Goal: Task Accomplishment & Management: Manage account settings

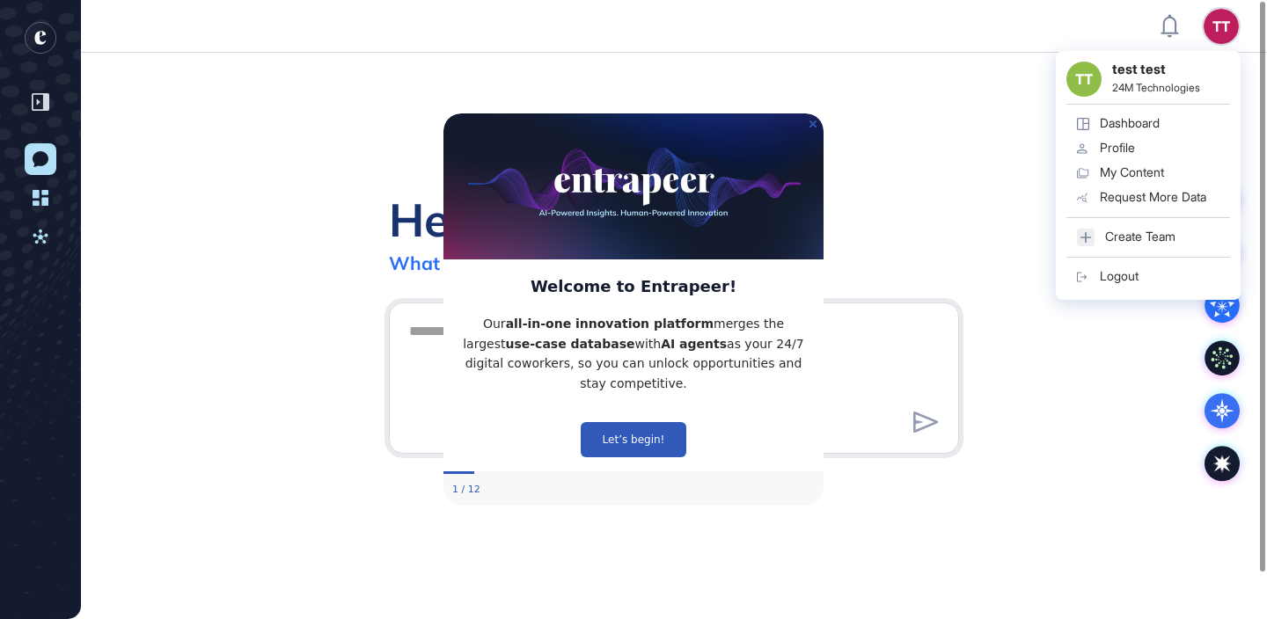
click at [1087, 282] on icon at bounding box center [1083, 277] width 12 height 12
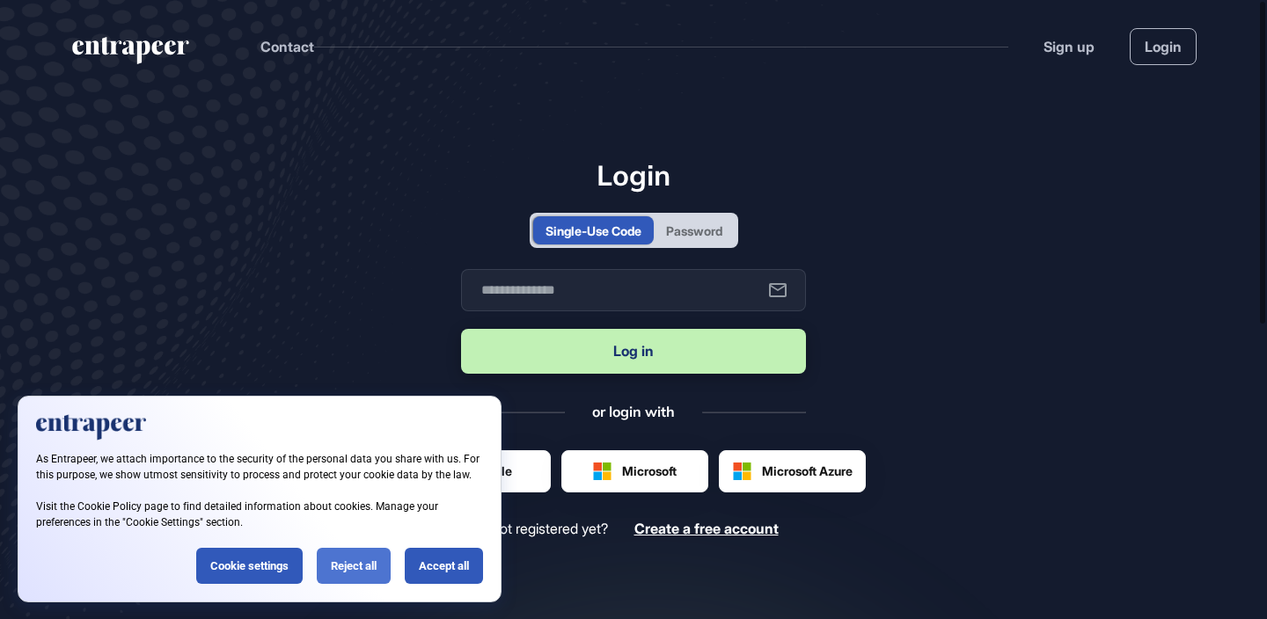
click at [341, 567] on div "Reject all" at bounding box center [354, 566] width 74 height 36
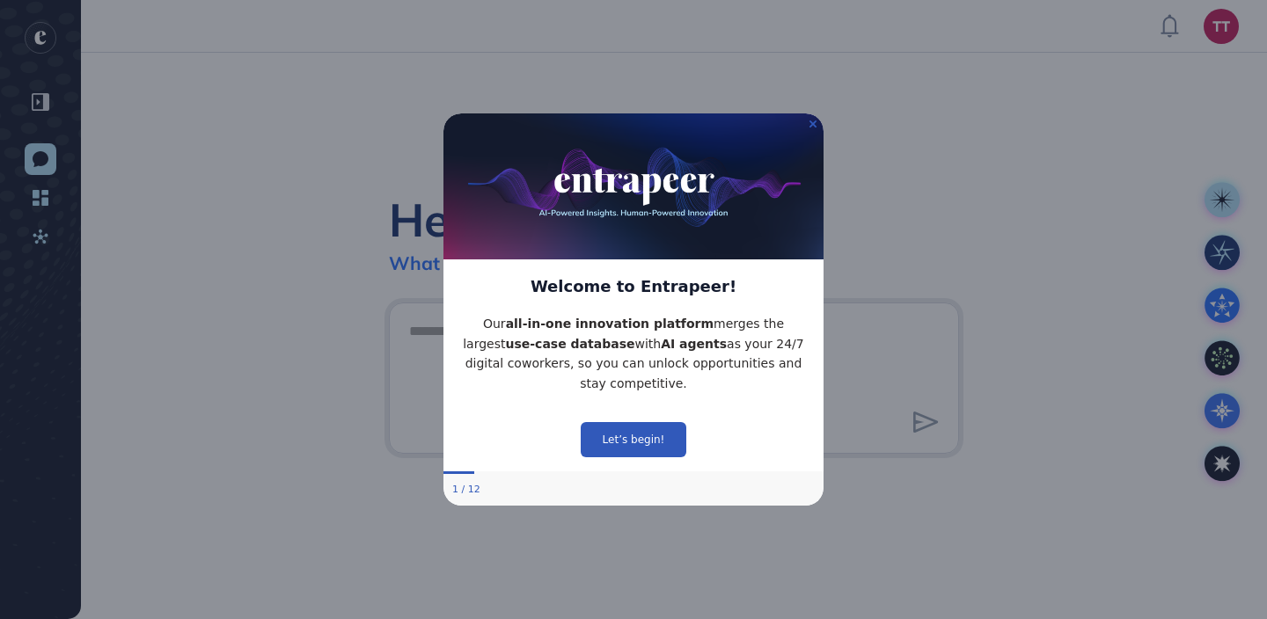
click at [817, 123] on img at bounding box center [633, 186] width 380 height 146
click at [816, 124] on img at bounding box center [633, 186] width 380 height 146
click at [813, 125] on icon "Close Preview" at bounding box center [812, 124] width 7 height 7
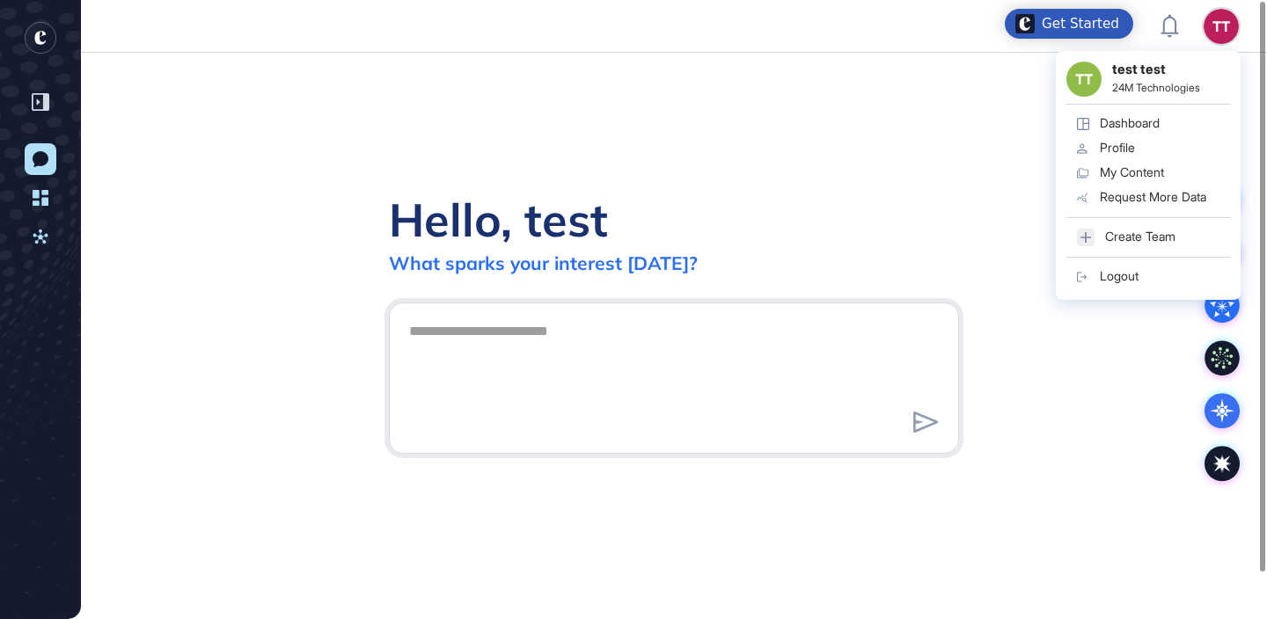
click at [1134, 281] on div "Logout" at bounding box center [1119, 276] width 39 height 14
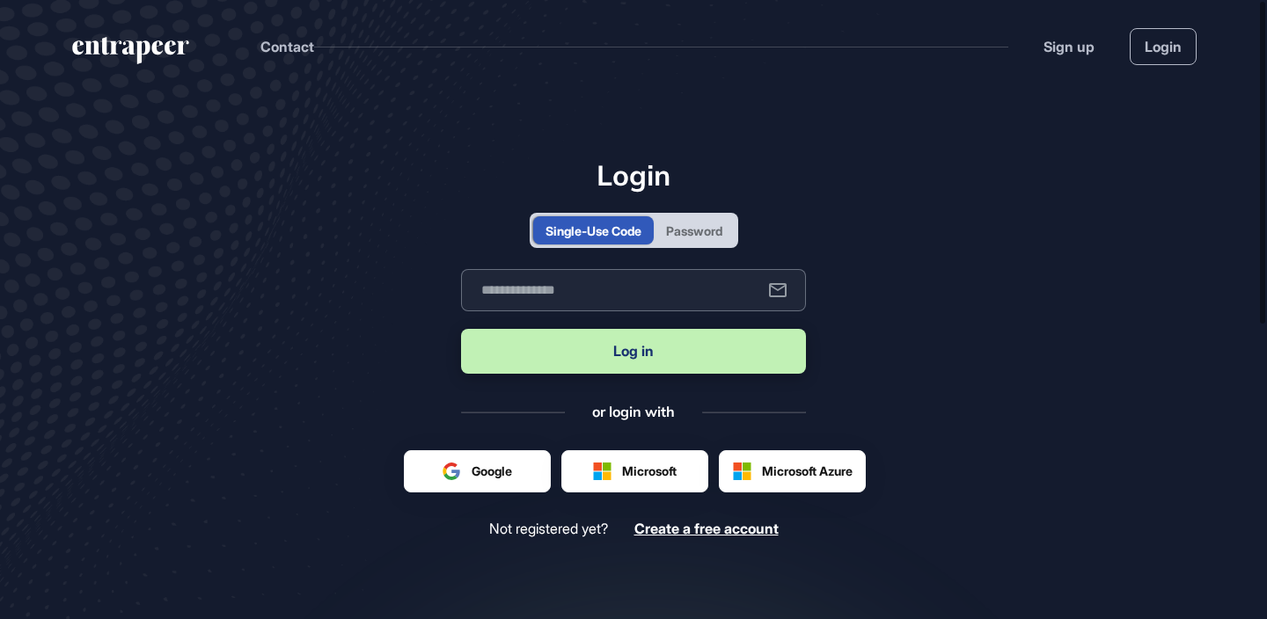
click at [560, 302] on input "text" at bounding box center [633, 290] width 345 height 42
type input "**********"
click at [461, 329] on button "Log in" at bounding box center [633, 351] width 345 height 45
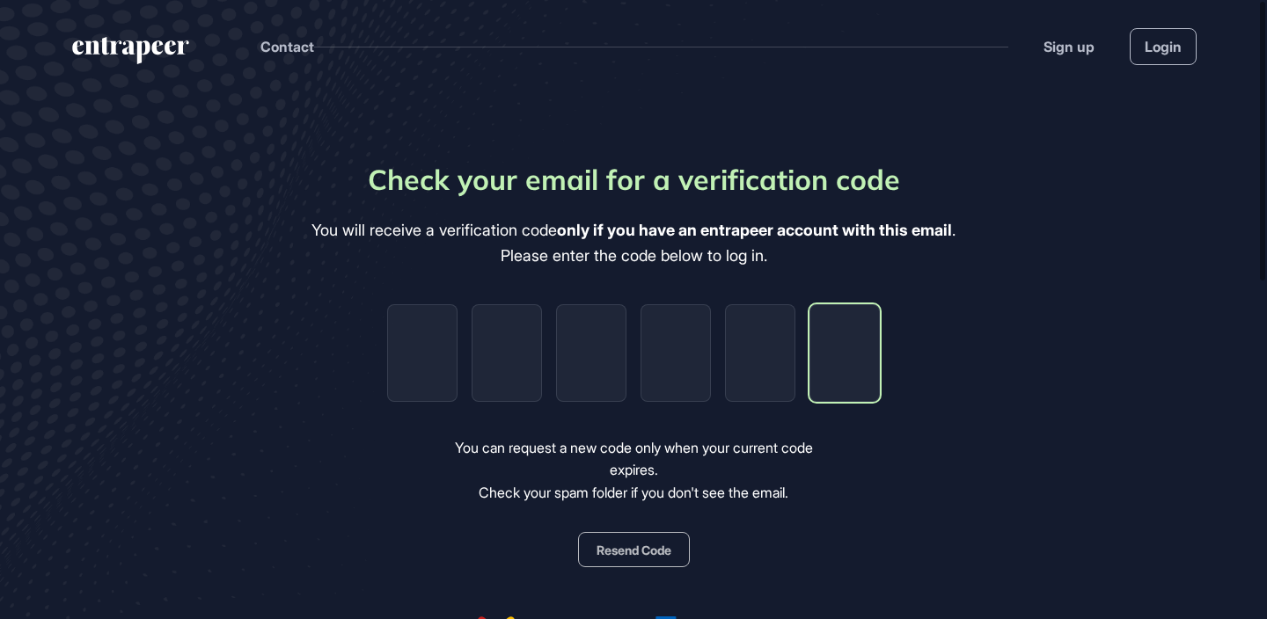
paste input "*"
type input "*"
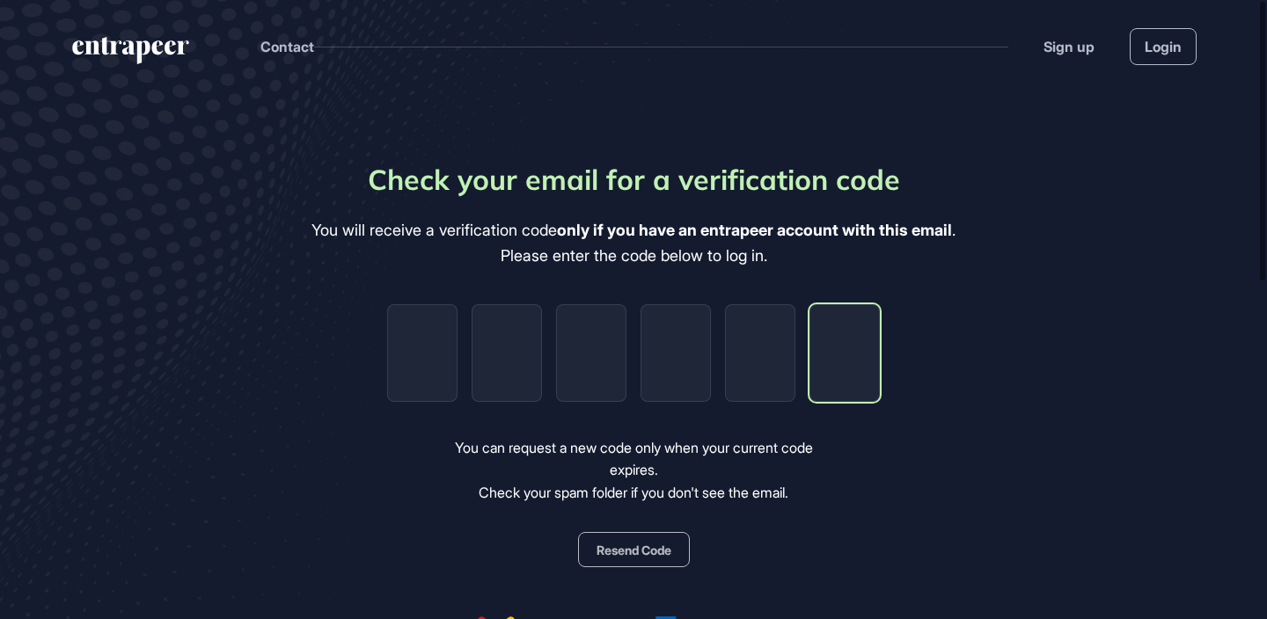
type input "*"
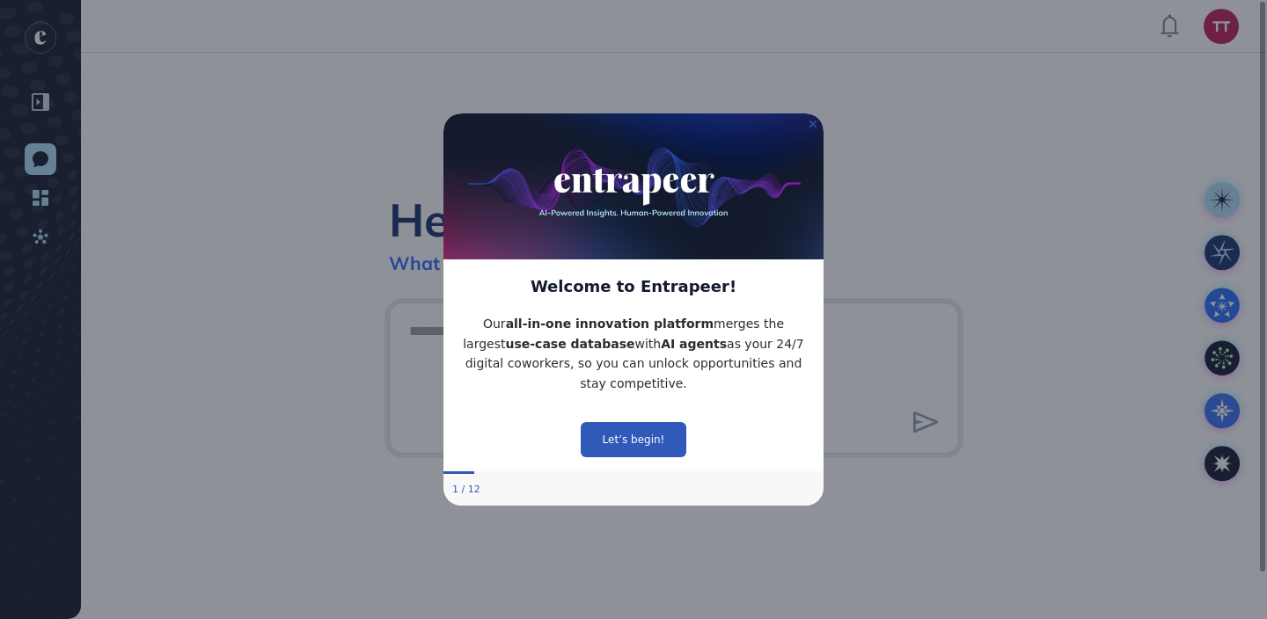
click at [809, 123] on icon "Close Preview" at bounding box center [812, 124] width 7 height 7
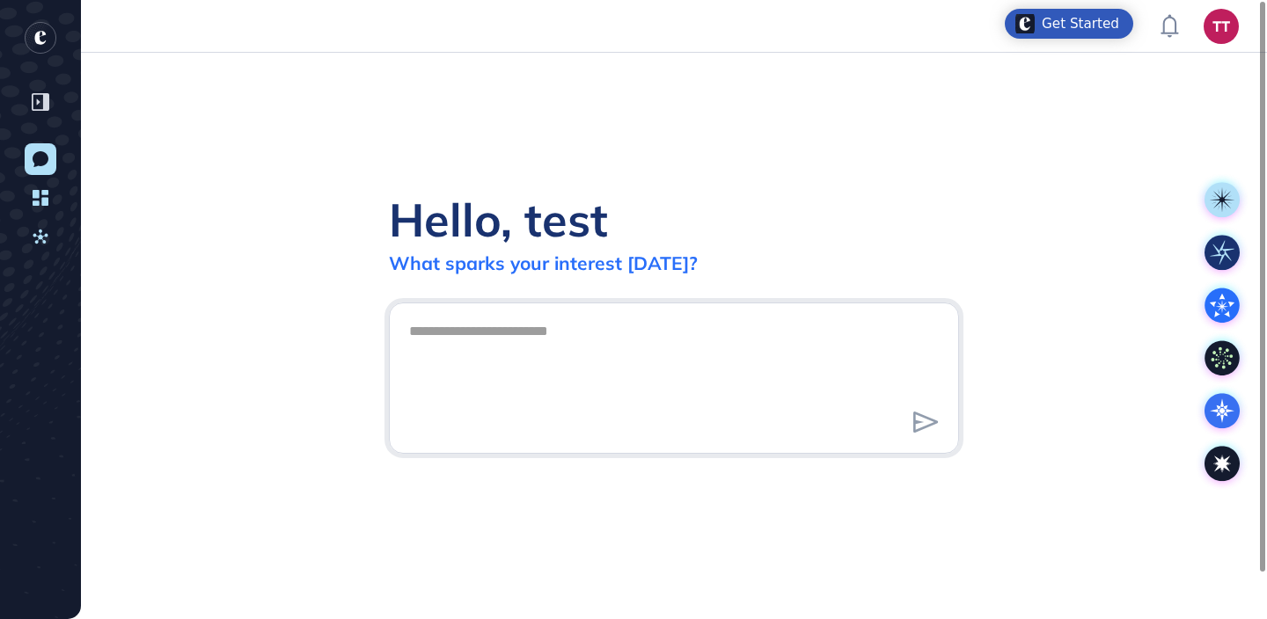
click at [935, 182] on div "Hello, test What sparks your interest today?" at bounding box center [674, 336] width 1186 height 567
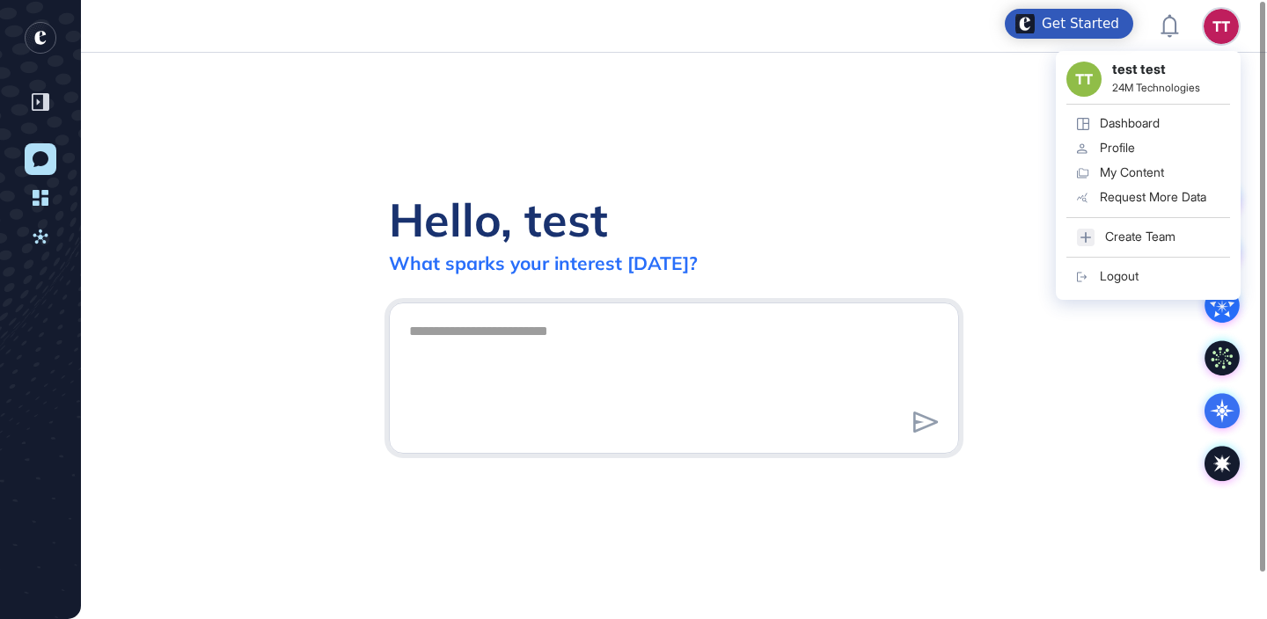
click at [1116, 272] on div "Logout" at bounding box center [1119, 276] width 39 height 14
